Goal: Task Accomplishment & Management: Manage account settings

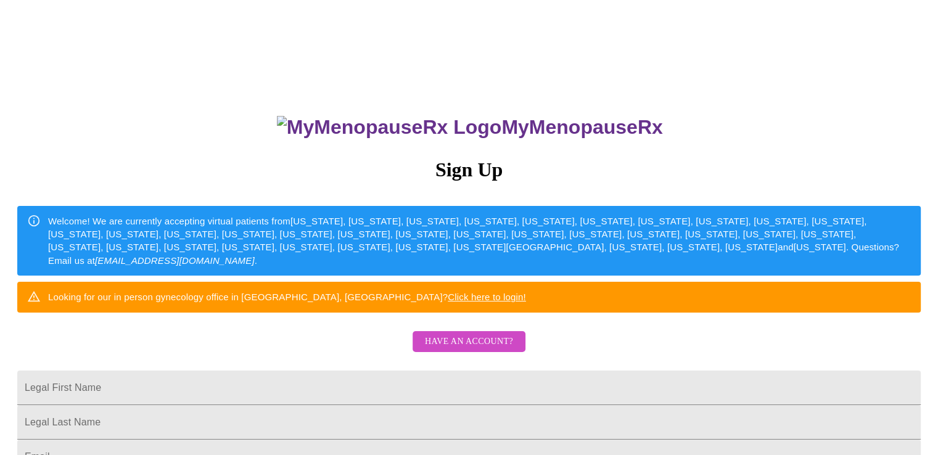
click at [486, 350] on span "Have an account?" at bounding box center [469, 341] width 88 height 15
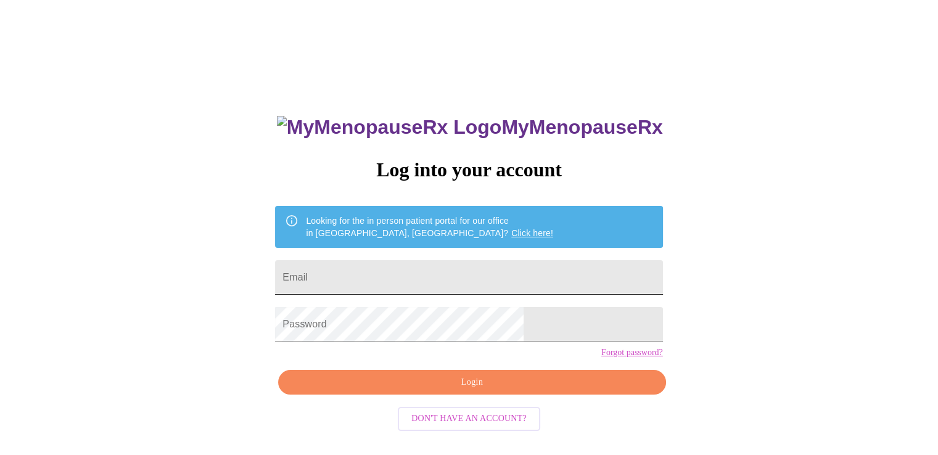
click at [455, 271] on input "Email" at bounding box center [468, 277] width 387 height 35
type input "[EMAIL_ADDRESS][DOMAIN_NAME]"
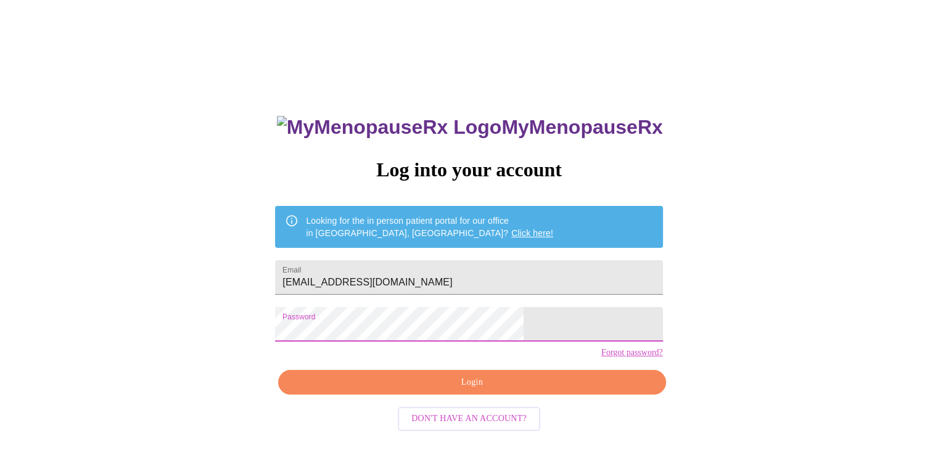
click at [463, 390] on span "Login" at bounding box center [471, 382] width 359 height 15
click at [511, 229] on link "Click here!" at bounding box center [532, 233] width 42 height 10
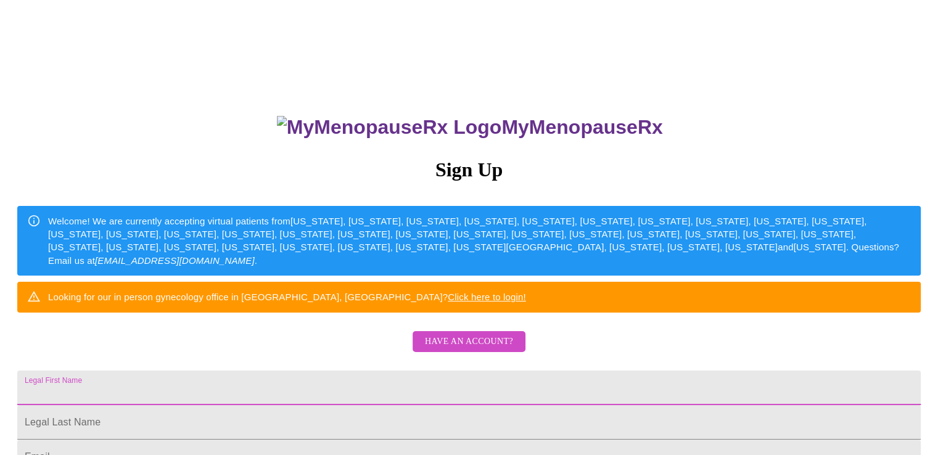
click at [529, 405] on input "Legal First Name" at bounding box center [469, 388] width 904 height 35
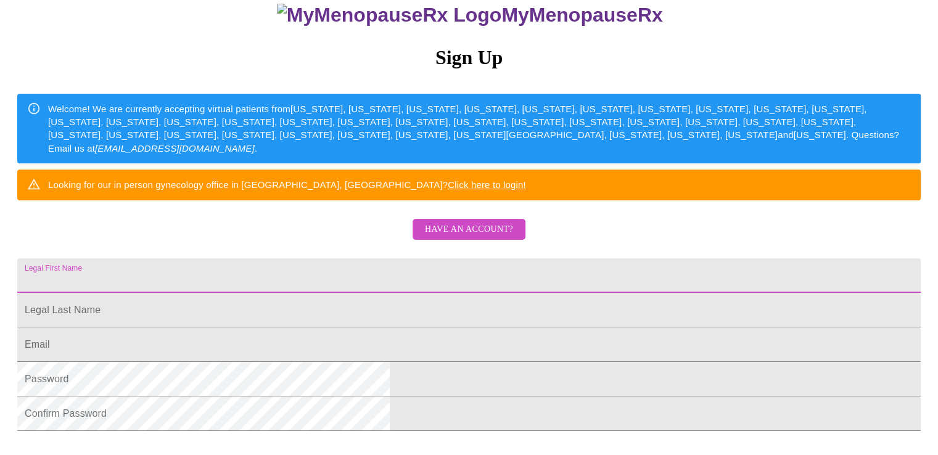
scroll to position [115, 0]
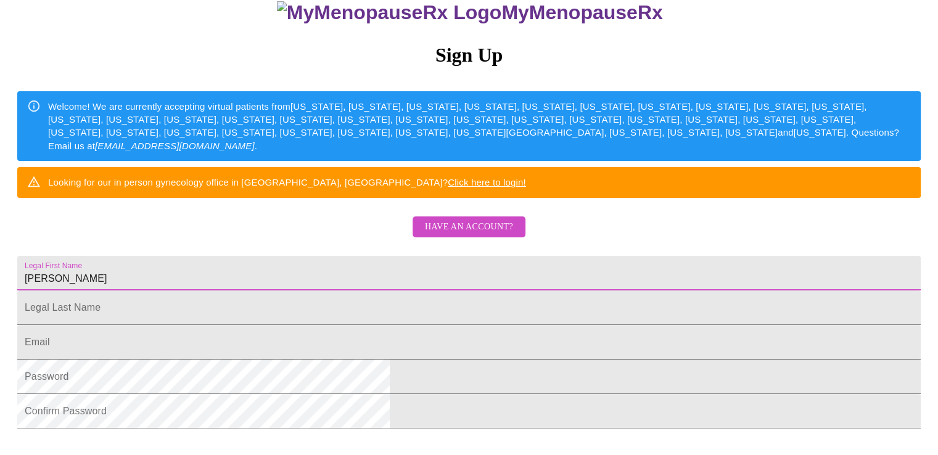
type input "Vonetta"
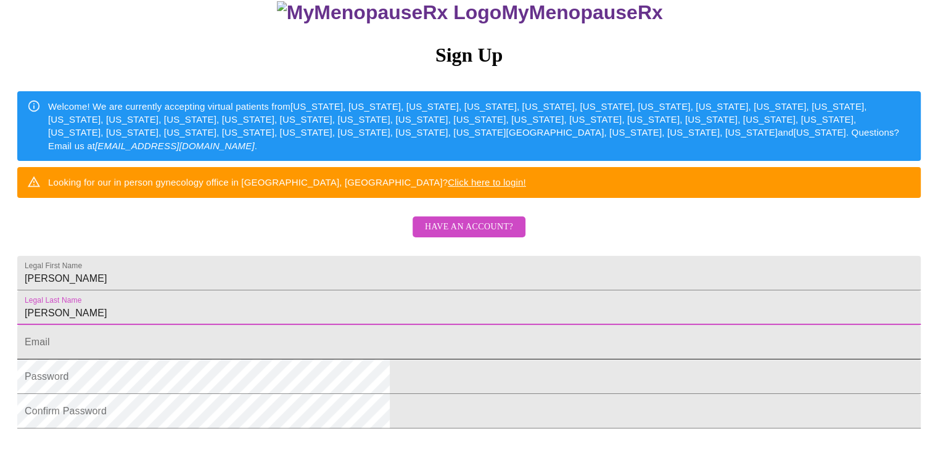
type input "Lee"
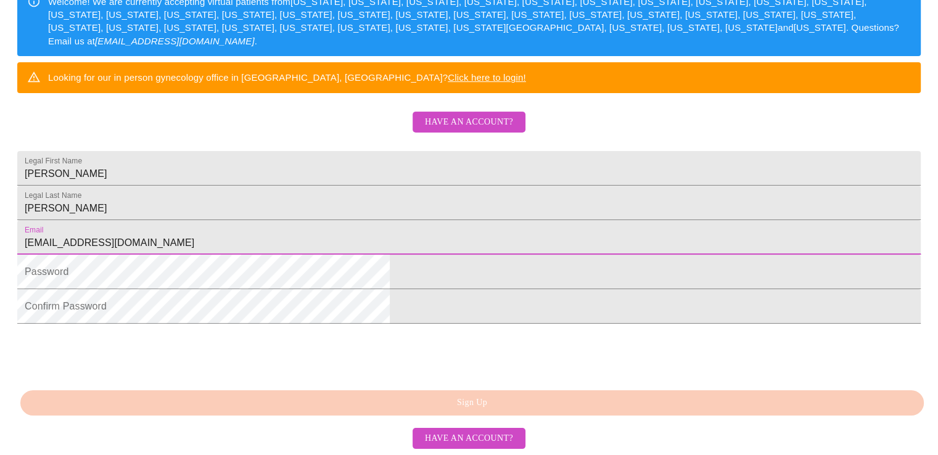
scroll to position [269, 0]
type input "vonettal@prodigy.net"
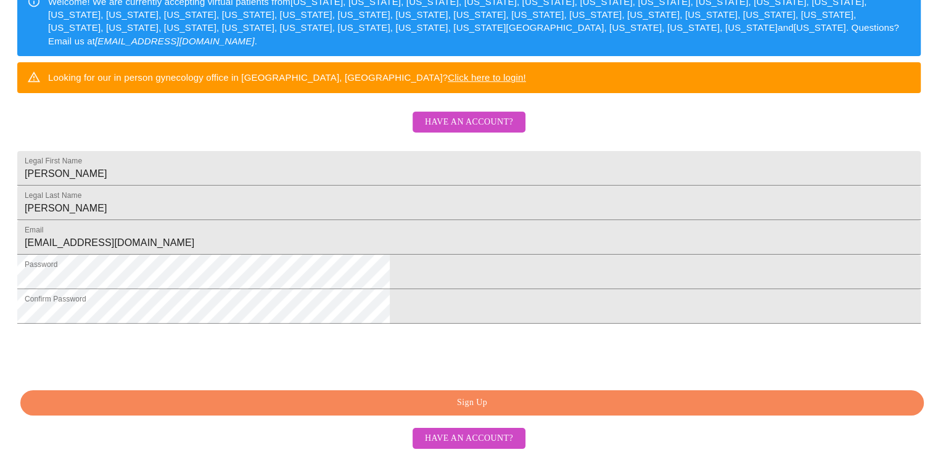
click at [513, 400] on span "Sign Up" at bounding box center [472, 402] width 875 height 15
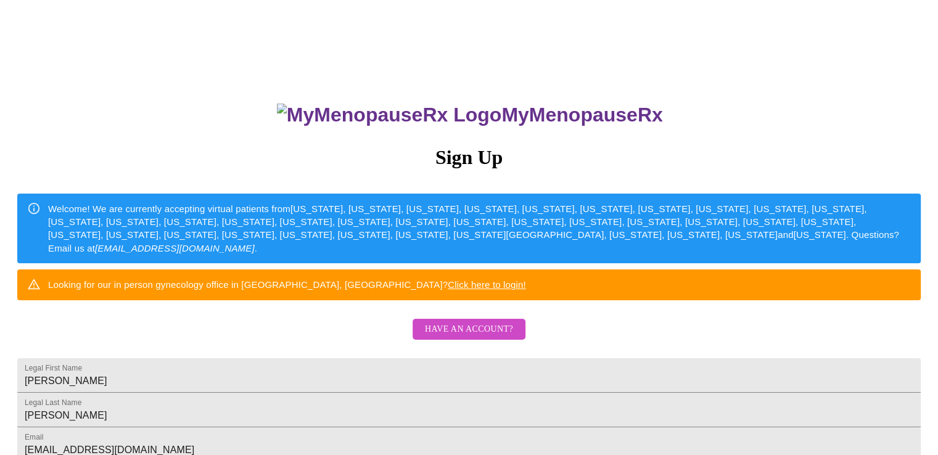
scroll to position [0, 0]
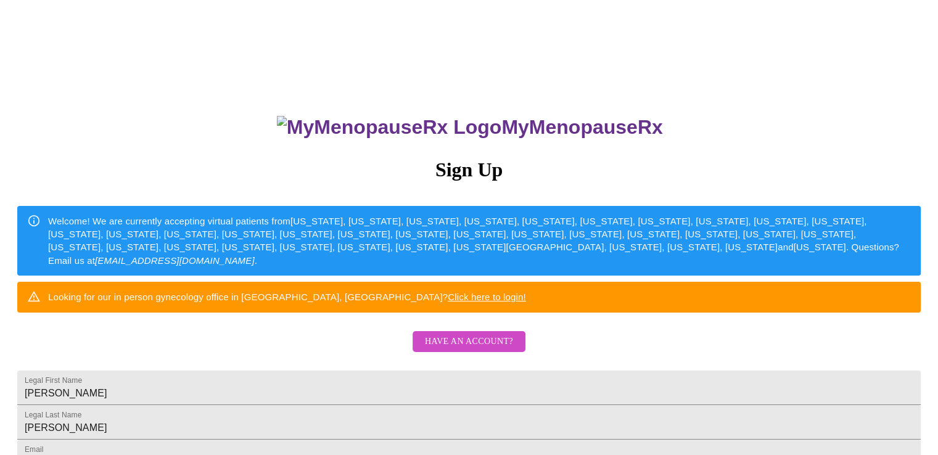
click at [475, 350] on span "Have an account?" at bounding box center [469, 341] width 88 height 15
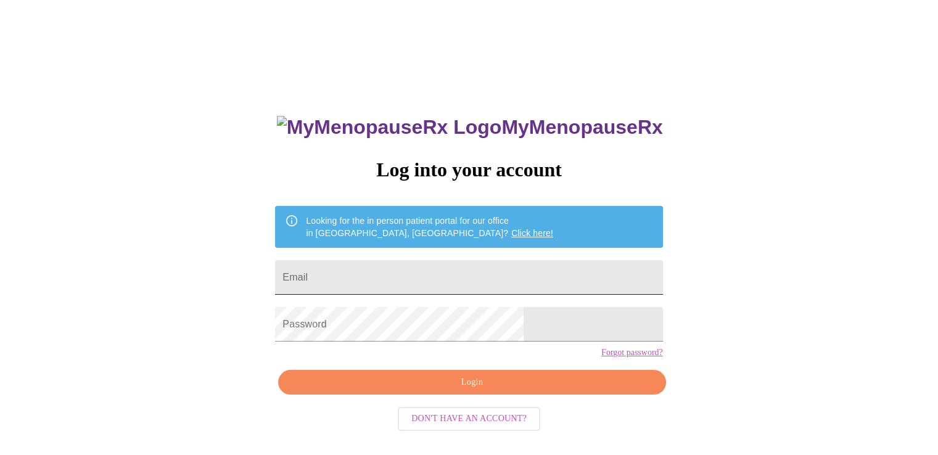
click at [503, 276] on input "Email" at bounding box center [468, 277] width 387 height 35
type input "vonettal@prodigy.net"
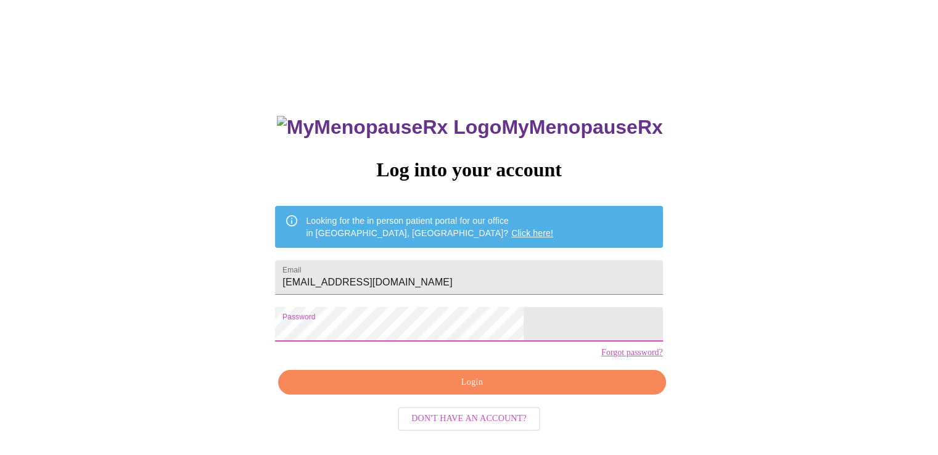
click at [509, 390] on span "Login" at bounding box center [471, 382] width 359 height 15
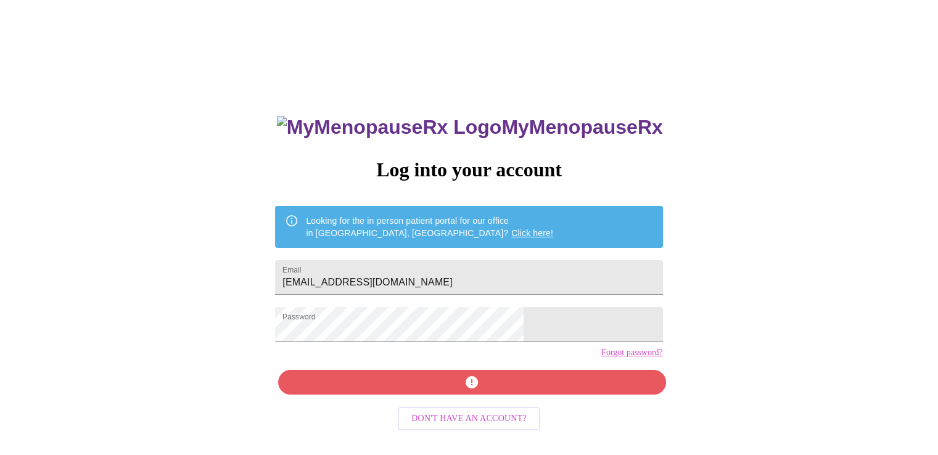
scroll to position [12, 0]
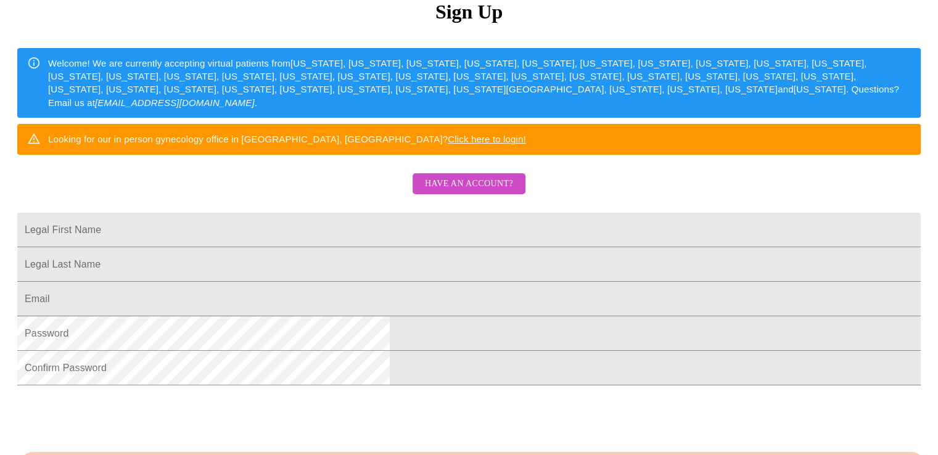
scroll to position [159, 0]
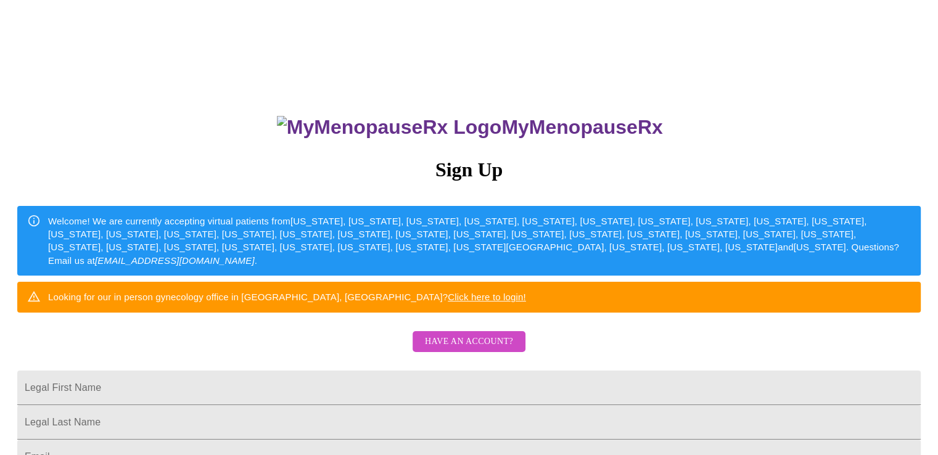
click at [526, 302] on link "Click here to login!" at bounding box center [487, 297] width 78 height 10
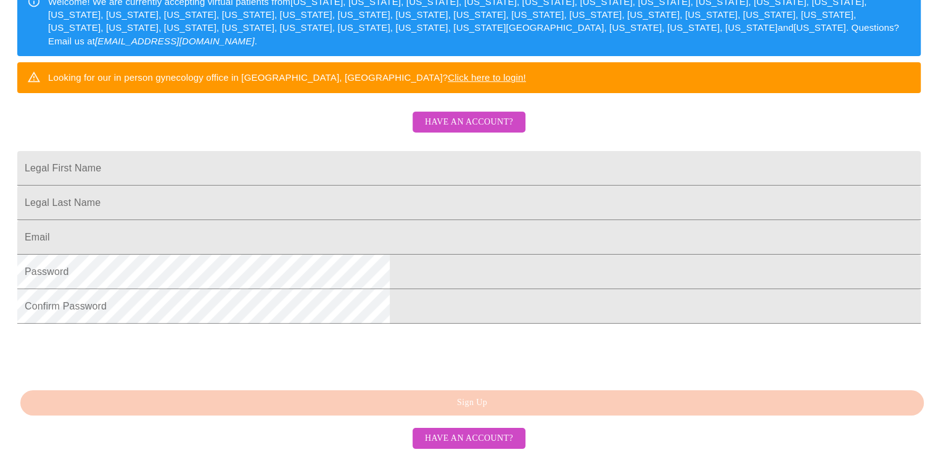
scroll to position [237, 0]
click at [481, 130] on span "Have an account?" at bounding box center [469, 122] width 88 height 15
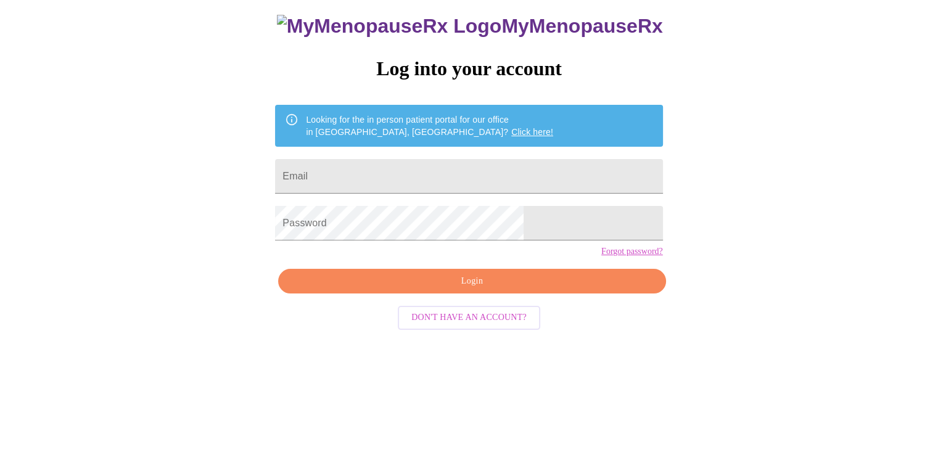
scroll to position [12, 0]
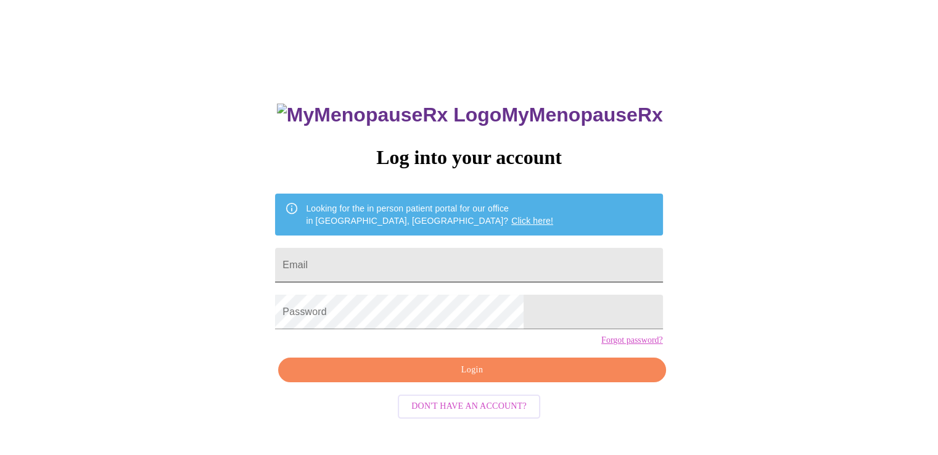
click at [429, 258] on input "Email" at bounding box center [468, 265] width 387 height 35
type input "vonettal@prodigy.net"
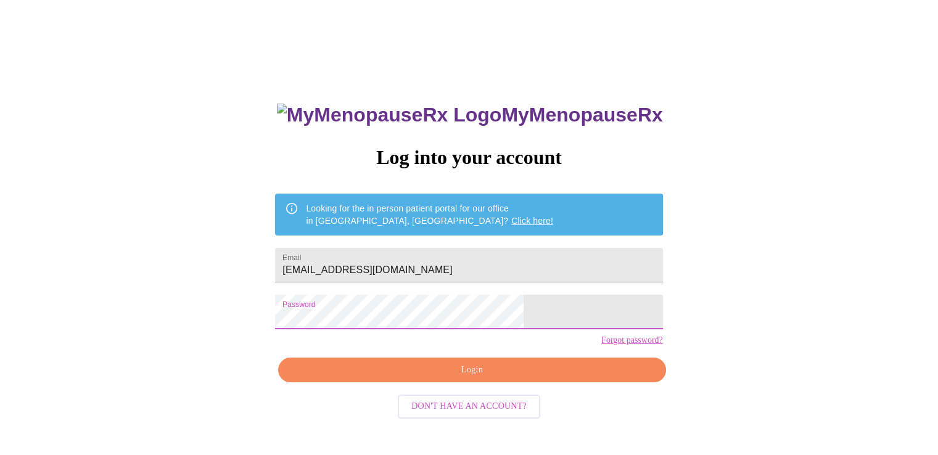
click at [503, 378] on span "Login" at bounding box center [471, 370] width 359 height 15
